Goal: Unclear: Unclear

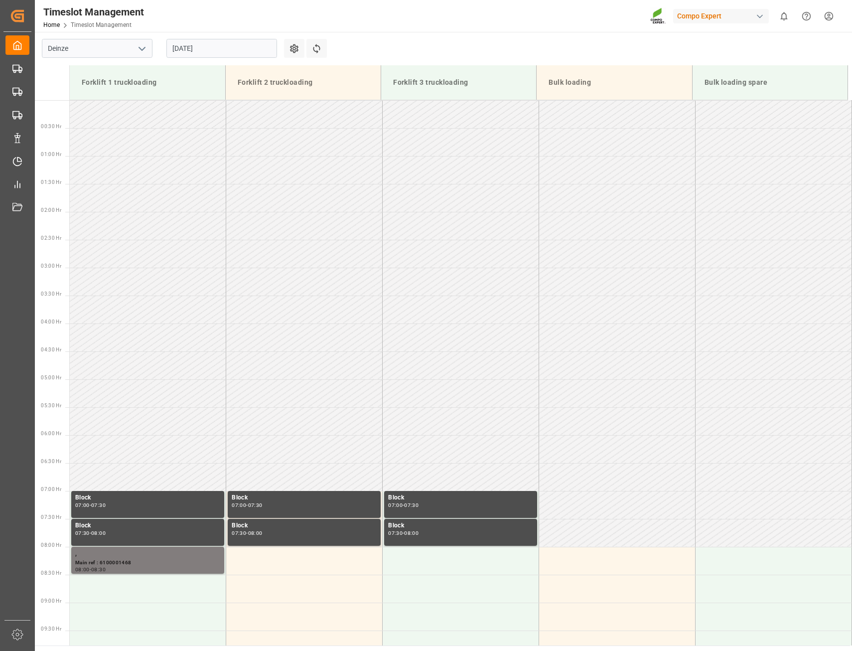
scroll to position [396, 0]
